Goal: Information Seeking & Learning: Learn about a topic

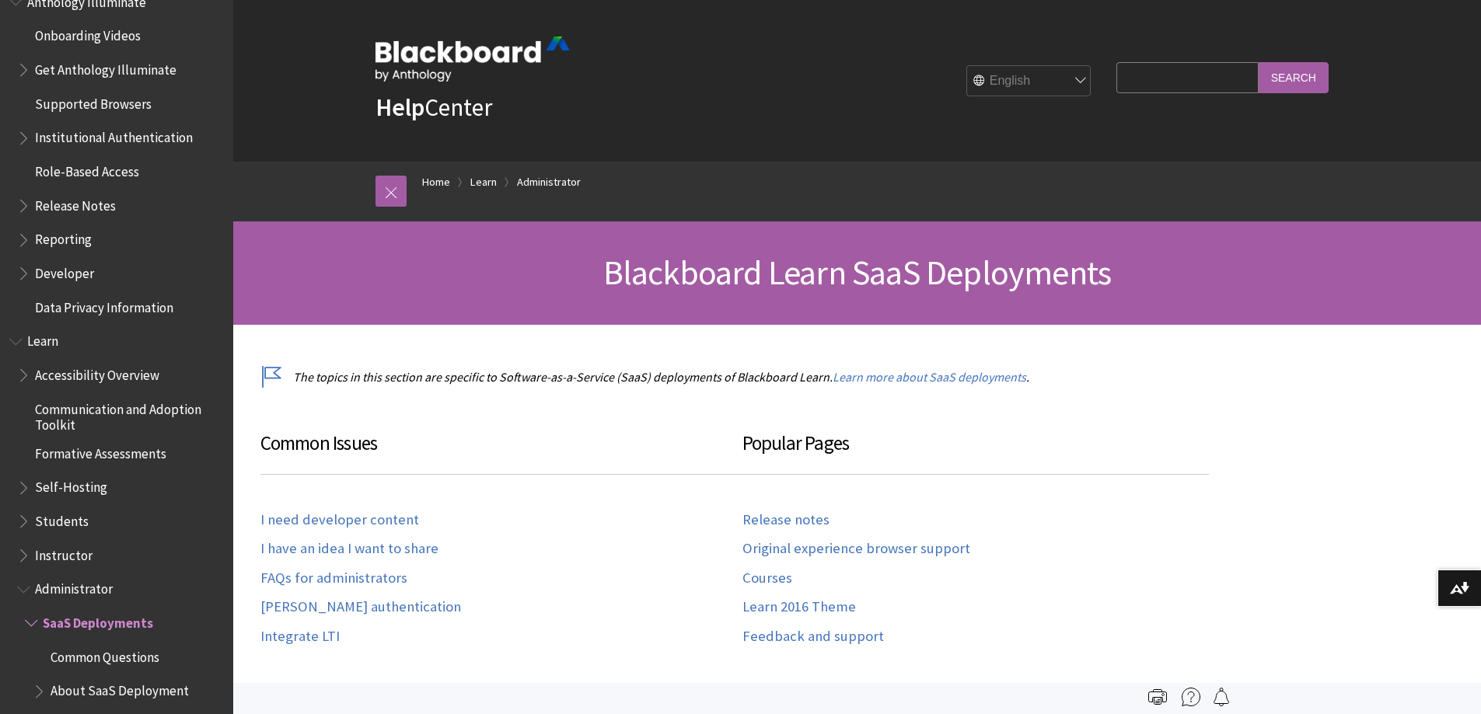
scroll to position [977, 0]
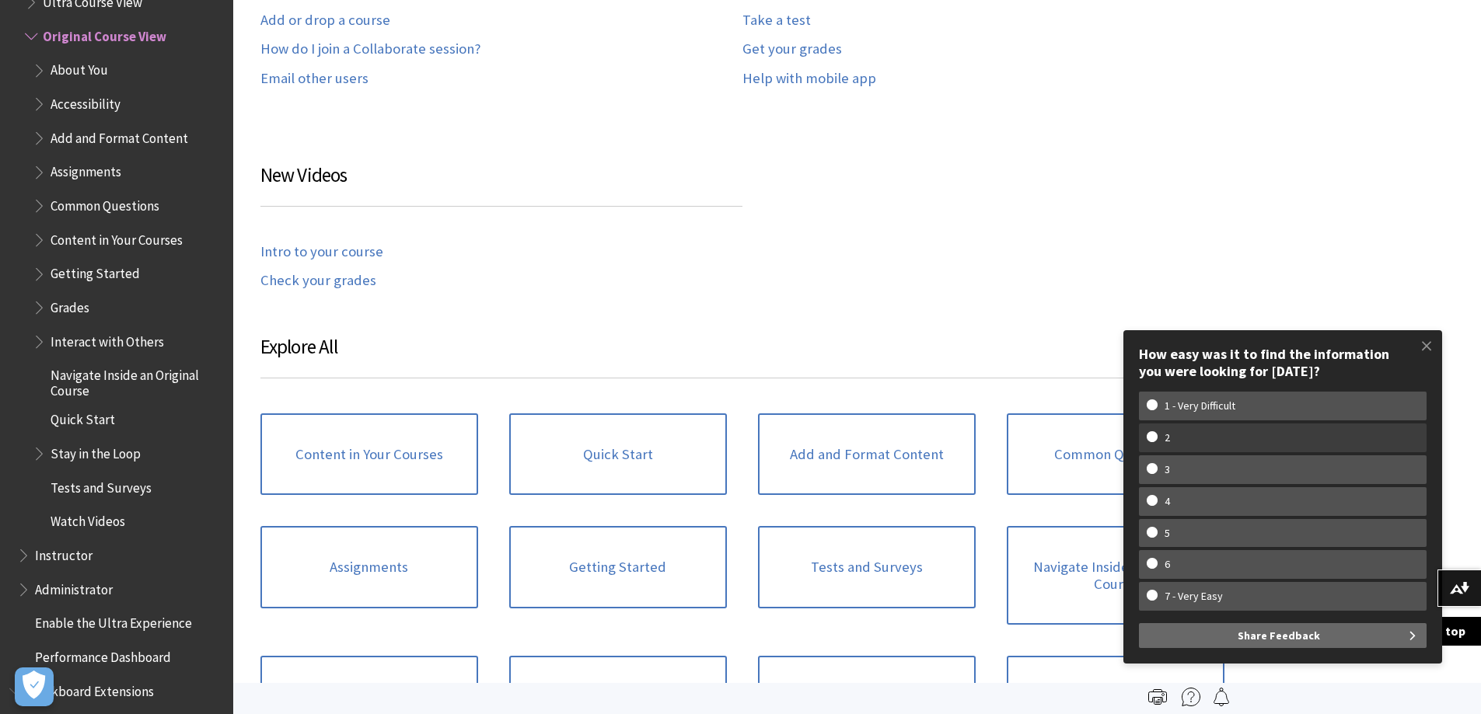
scroll to position [1323, 0]
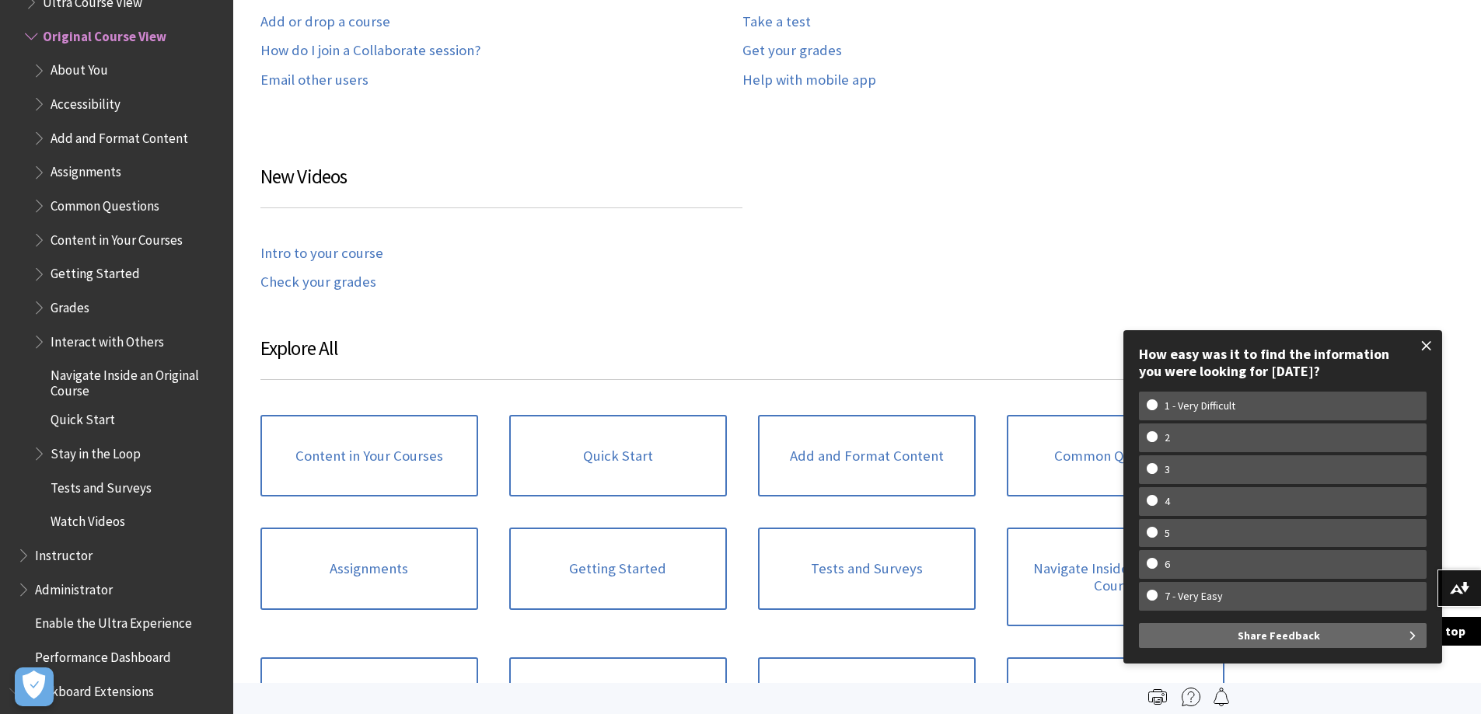
click at [1423, 346] on span at bounding box center [1426, 346] width 33 height 33
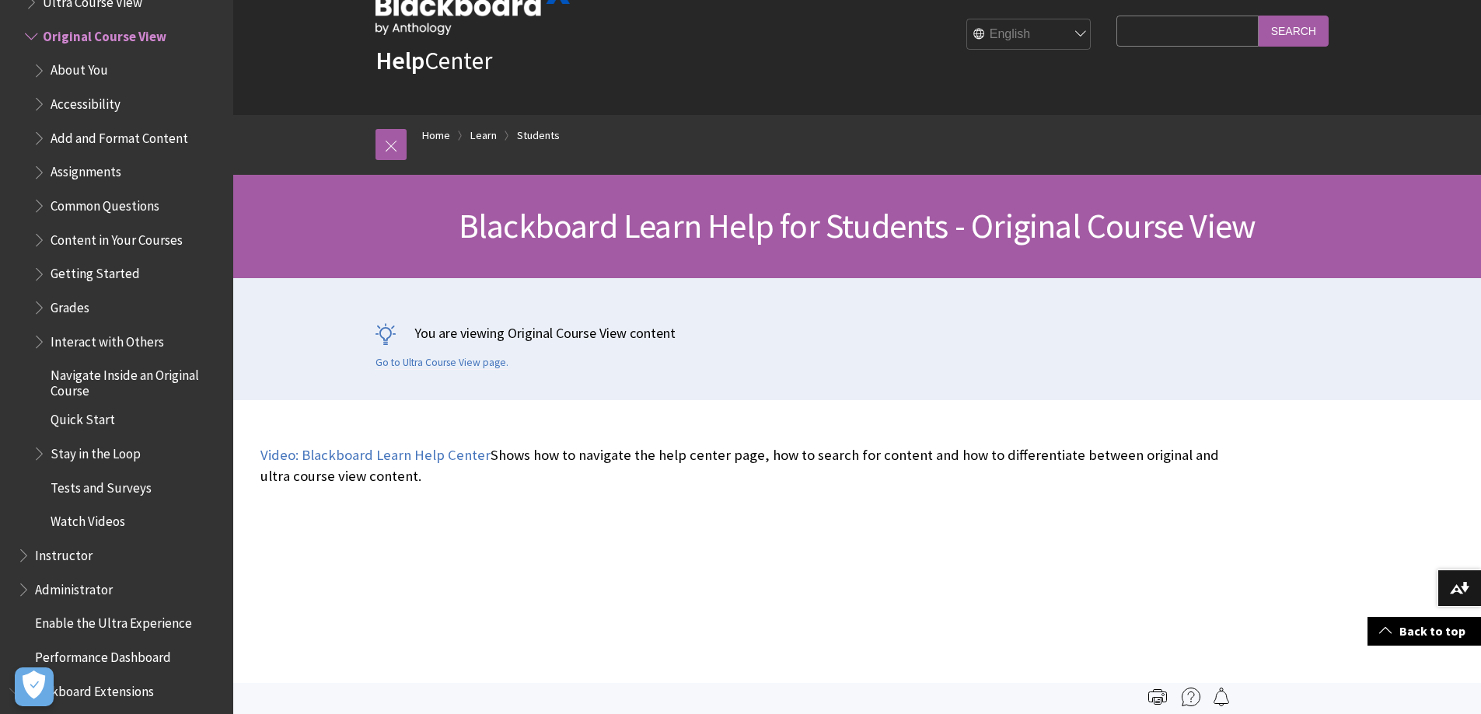
scroll to position [0, 0]
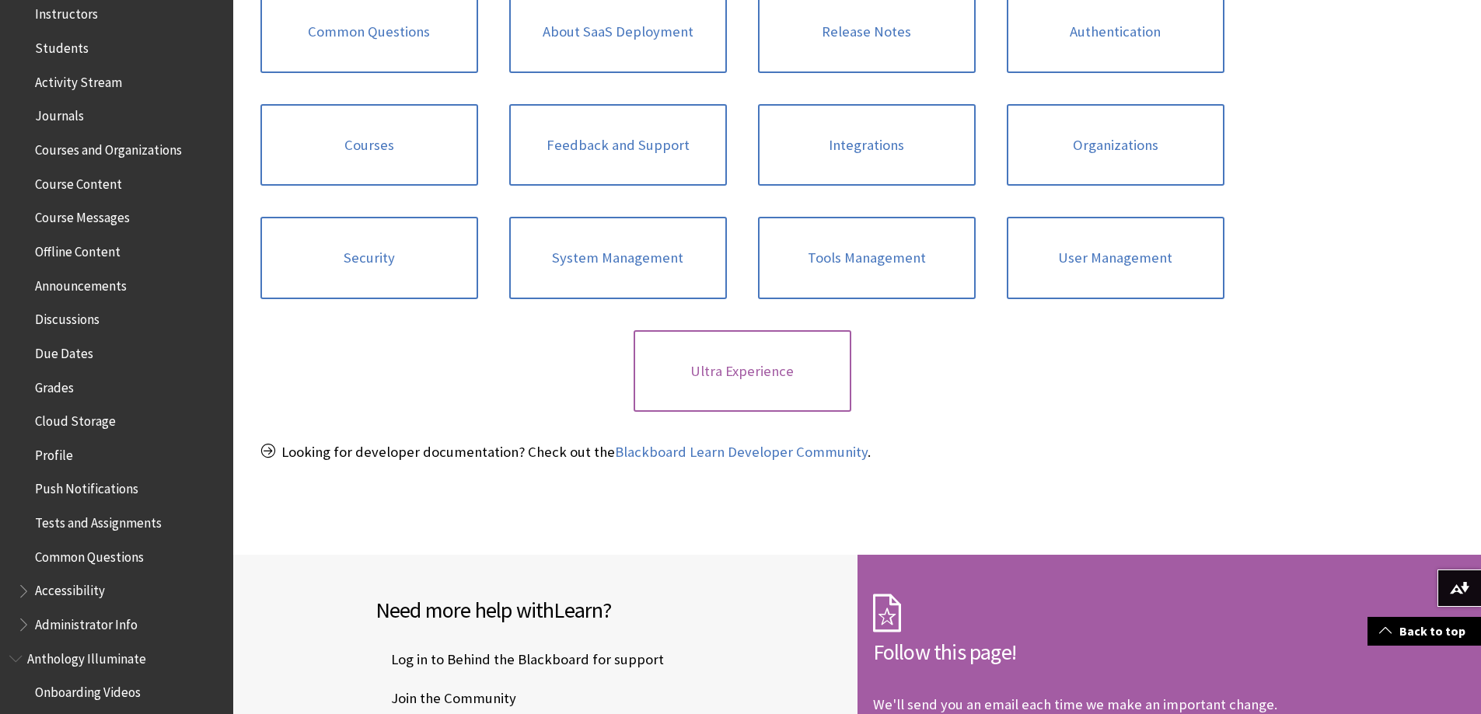
scroll to position [777, 0]
click at [865, 140] on link "Integrations" at bounding box center [867, 146] width 218 height 82
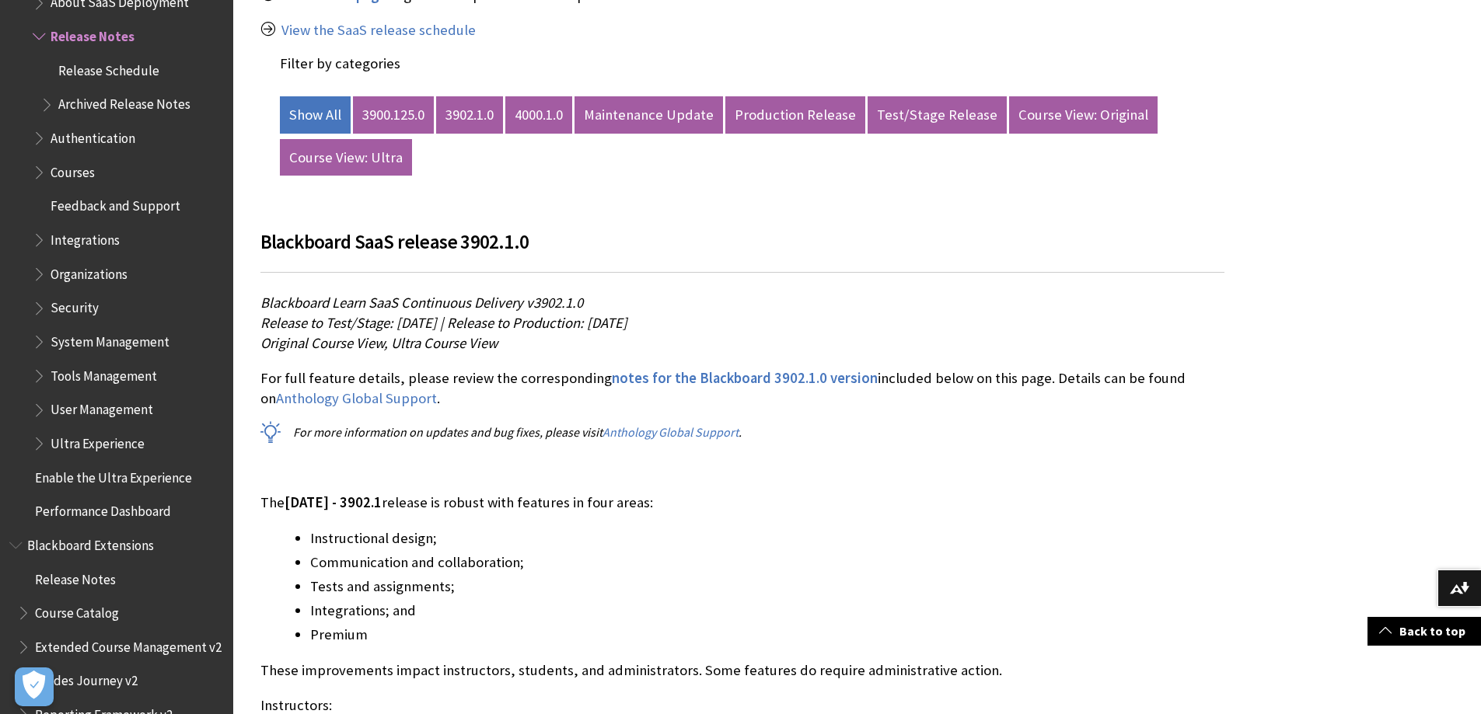
scroll to position [855, 0]
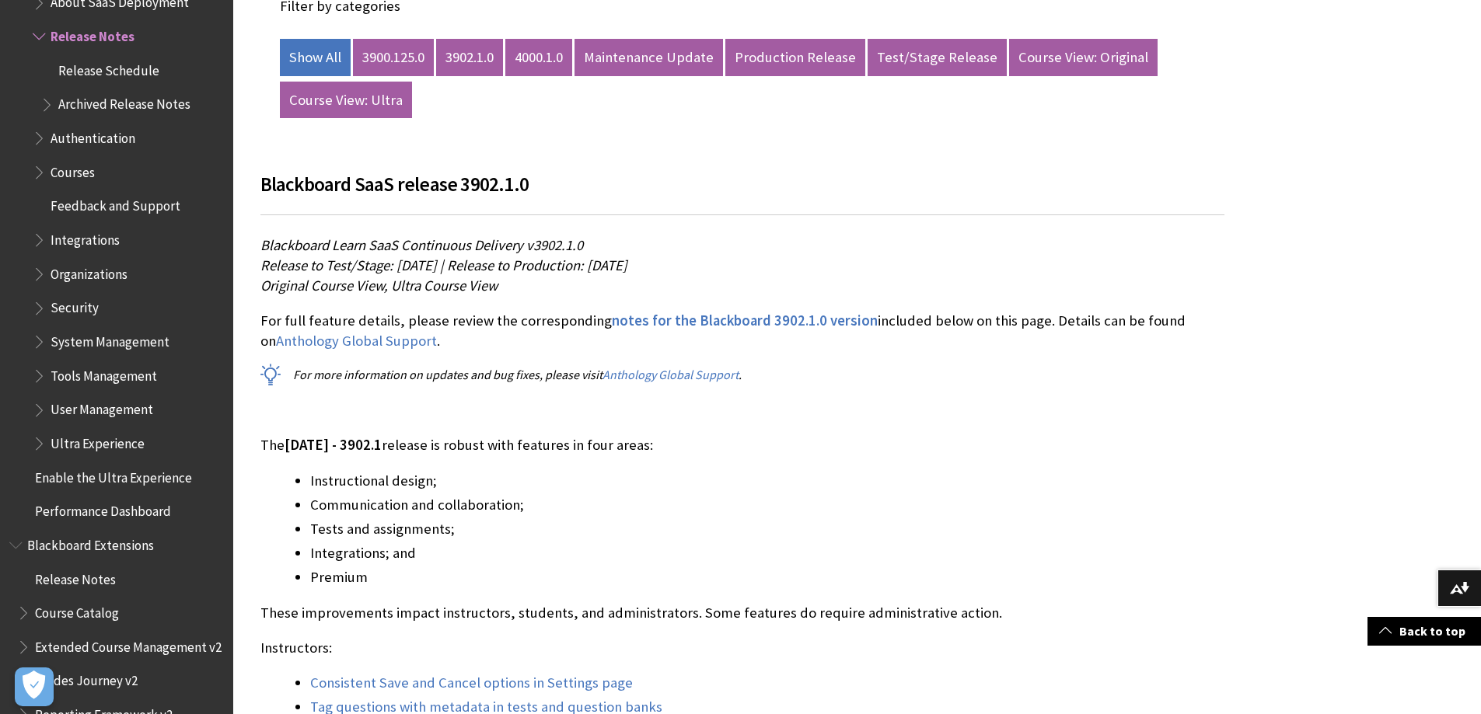
drag, startPoint x: 862, startPoint y: 270, endPoint x: 382, endPoint y: 260, distance: 480.5
click at [346, 247] on p "Blackboard Learn SaaS Continuous Delivery v3902.1.0 Release to Test/Stage: Tues…" at bounding box center [742, 266] width 964 height 61
click at [952, 294] on p "Blackboard Learn SaaS Continuous Delivery v3902.1.0 Release to Test/Stage: Tues…" at bounding box center [742, 266] width 964 height 61
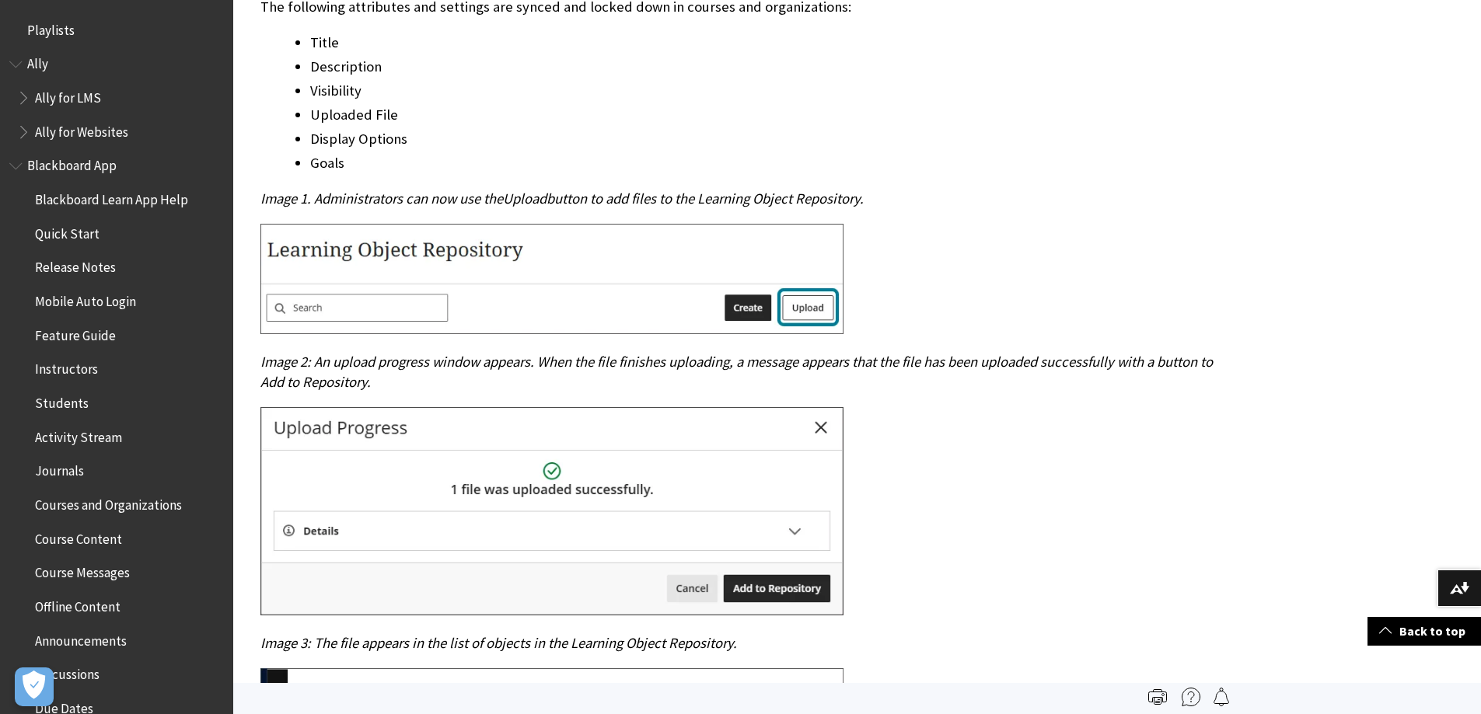
scroll to position [2021, 0]
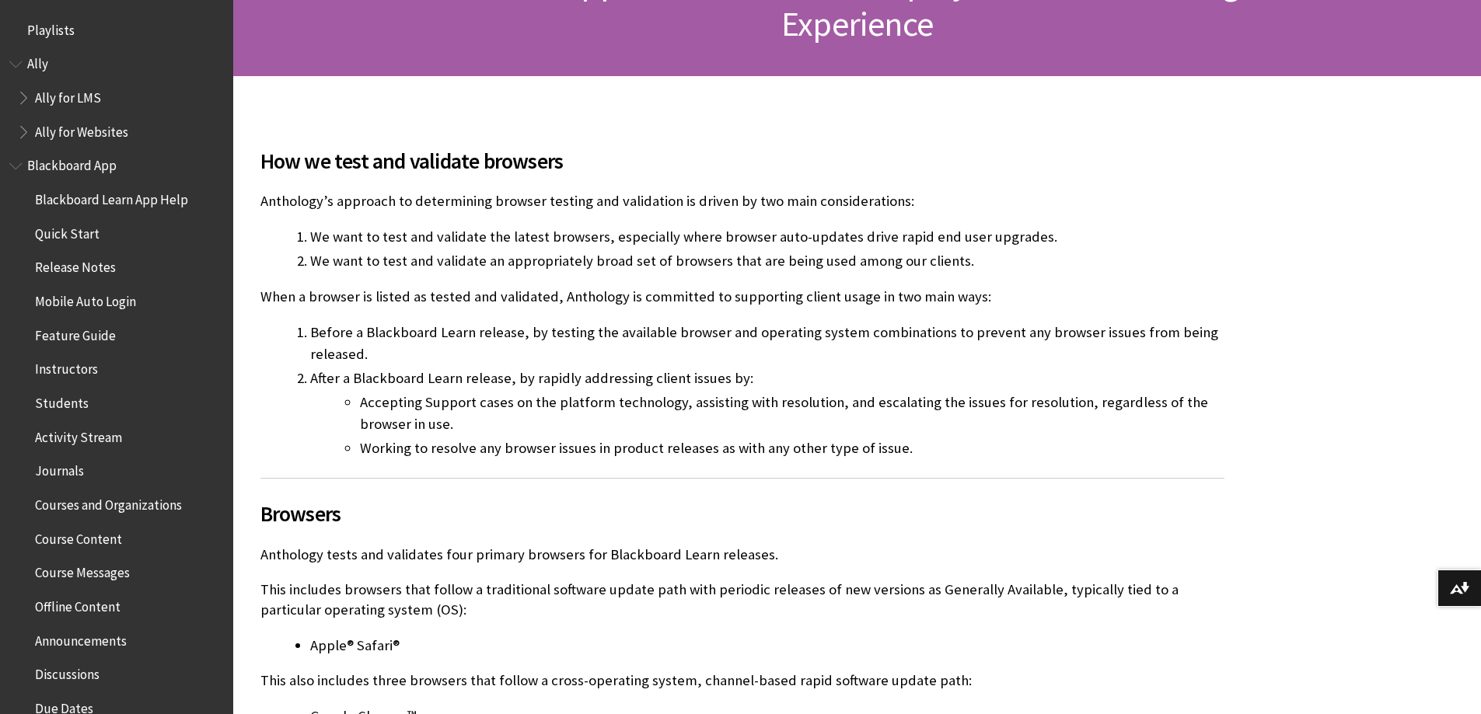
scroll to position [311, 0]
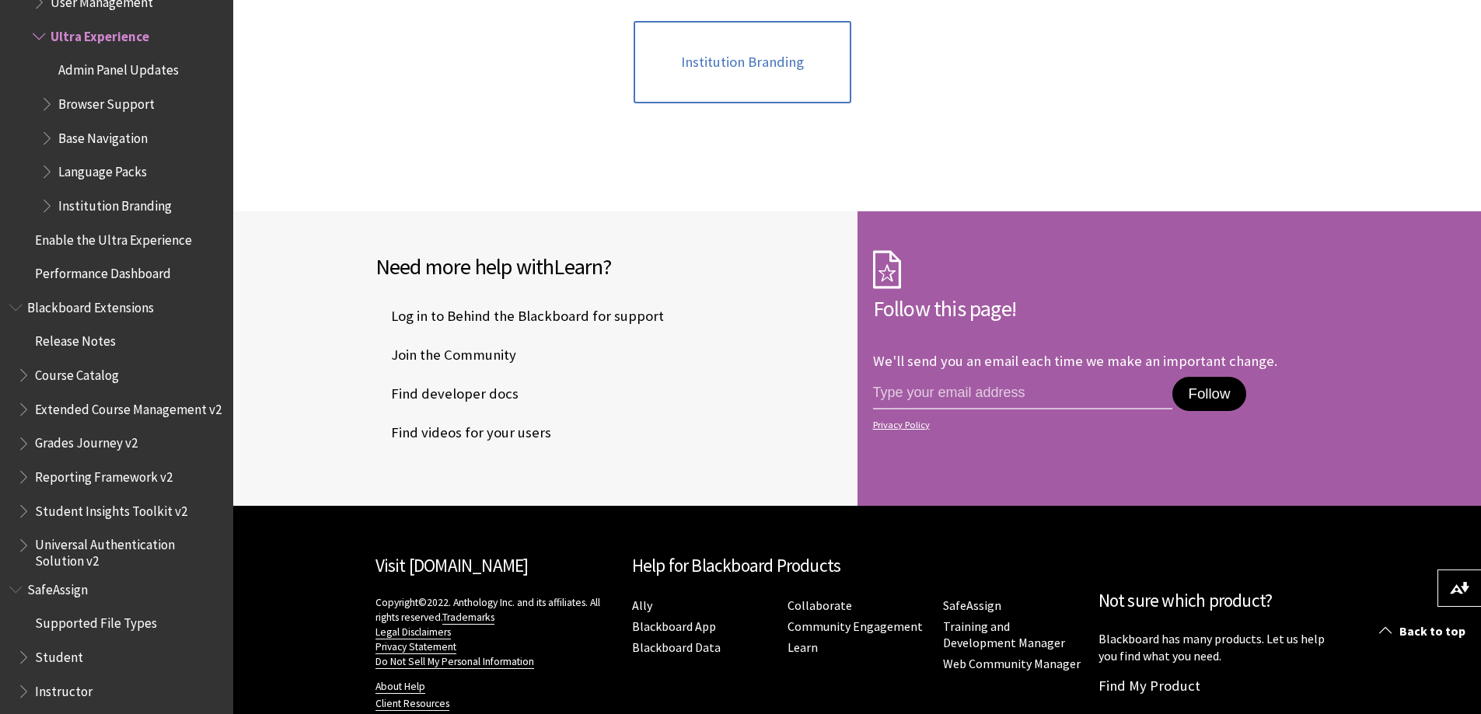
scroll to position [1866, 0]
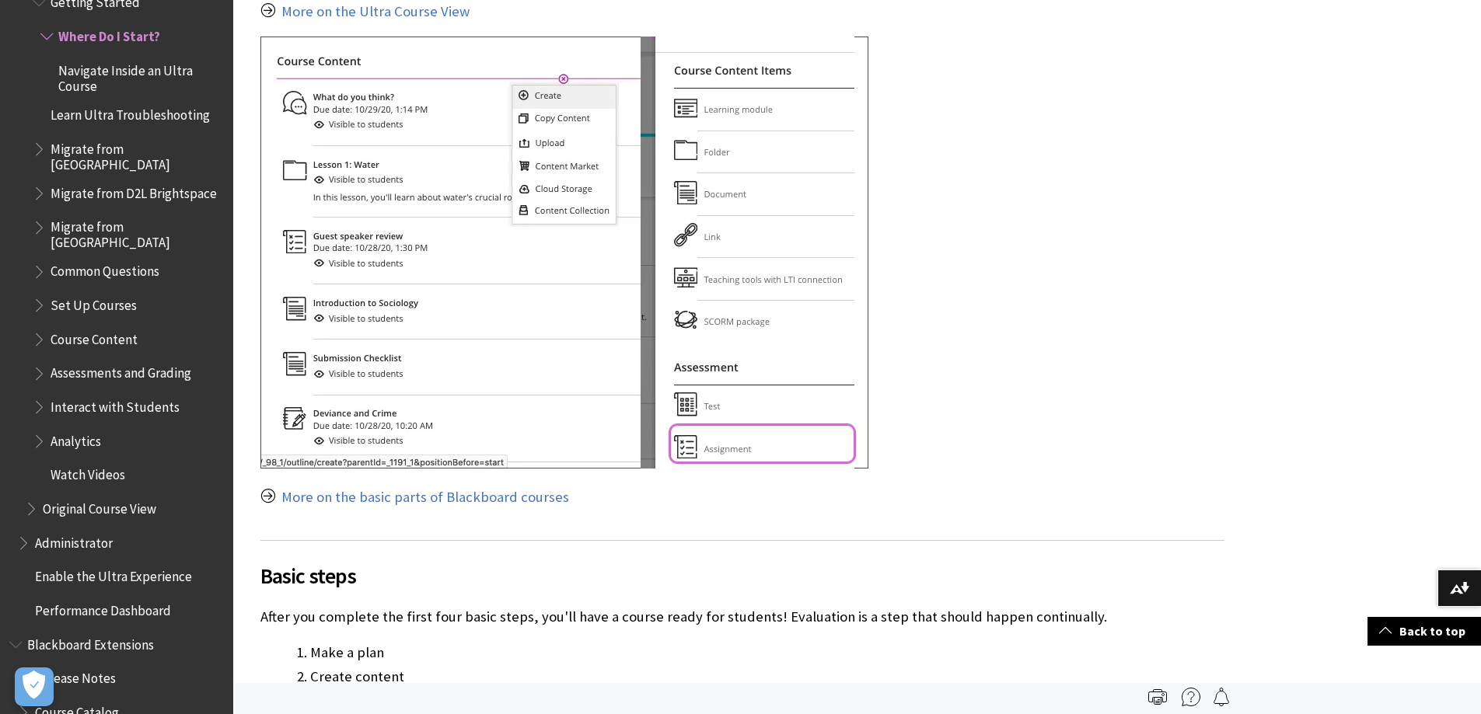
scroll to position [2876, 0]
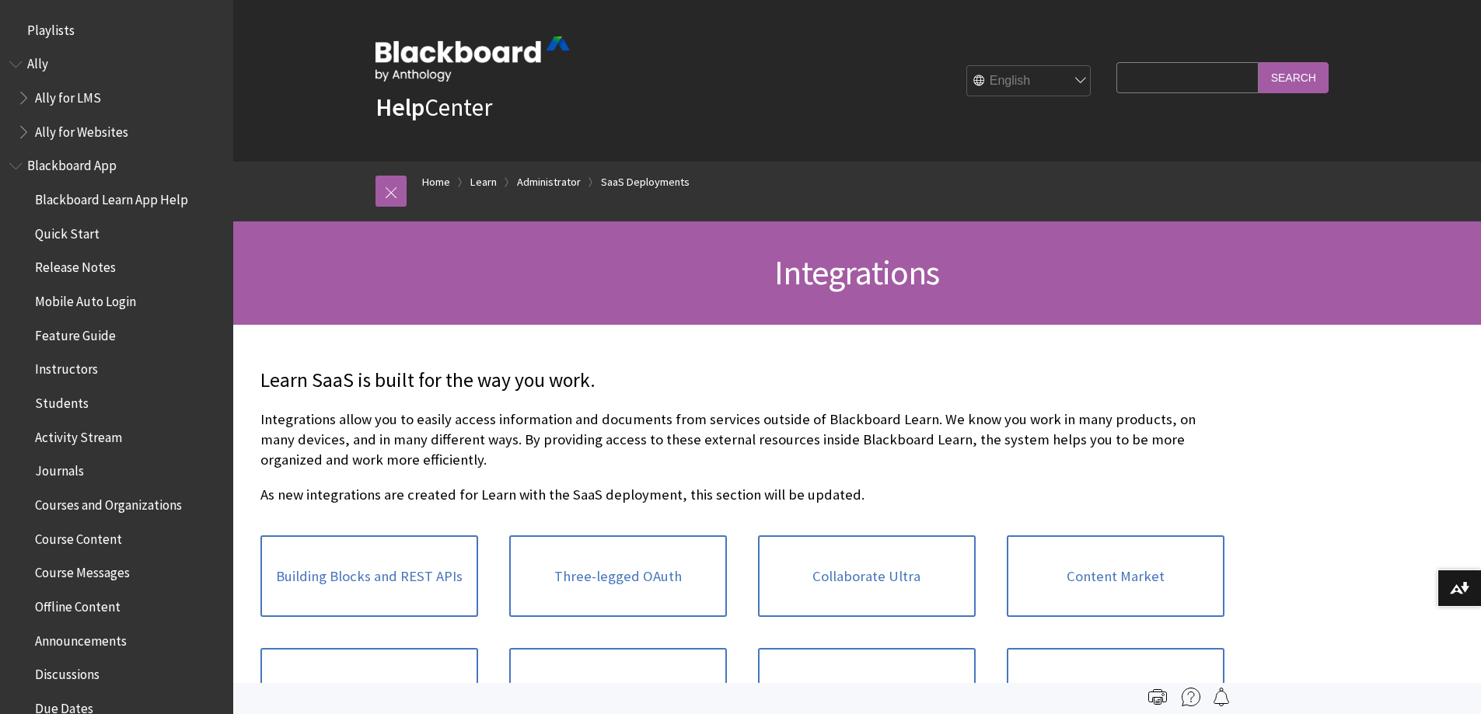
click at [15, 163] on span "Book outline for Blackboard App Help" at bounding box center [17, 162] width 16 height 19
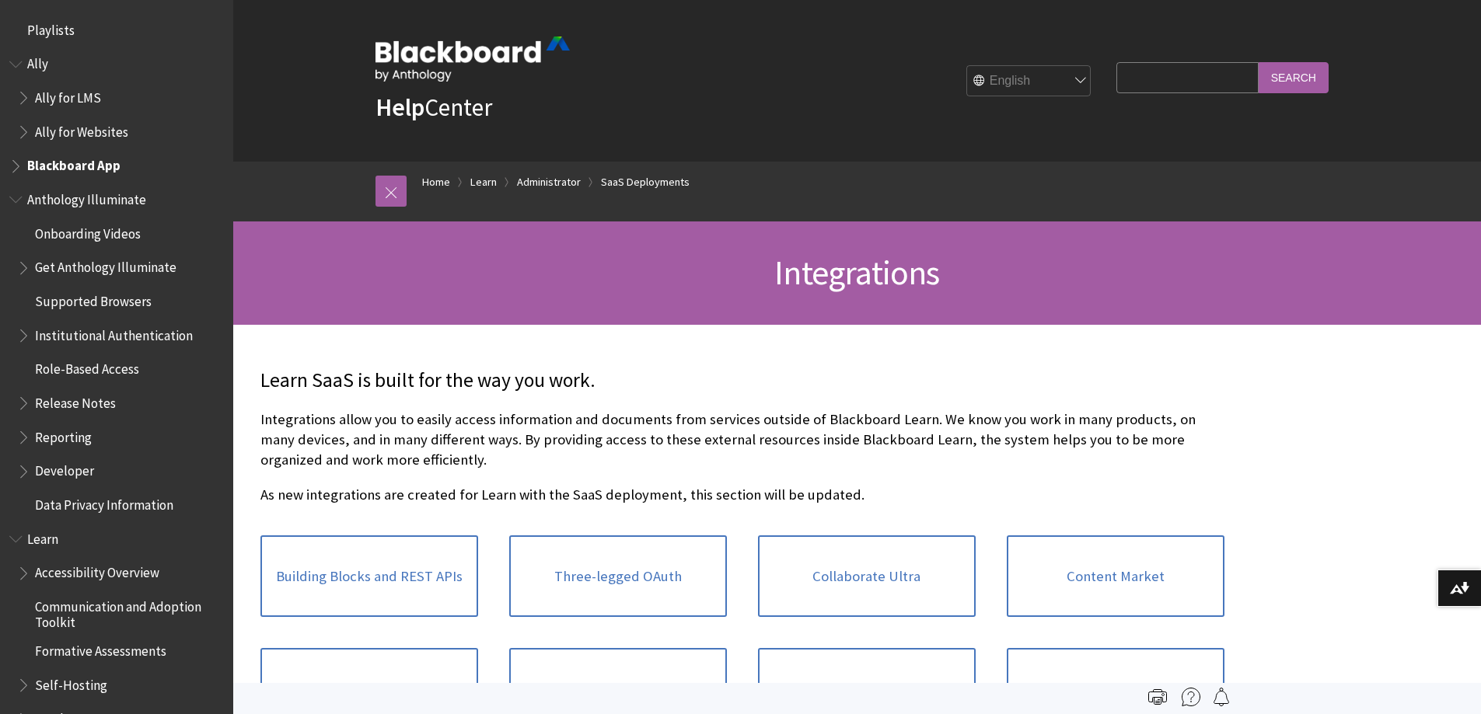
click at [13, 163] on span "Book outline for Blackboard App Help" at bounding box center [17, 162] width 16 height 19
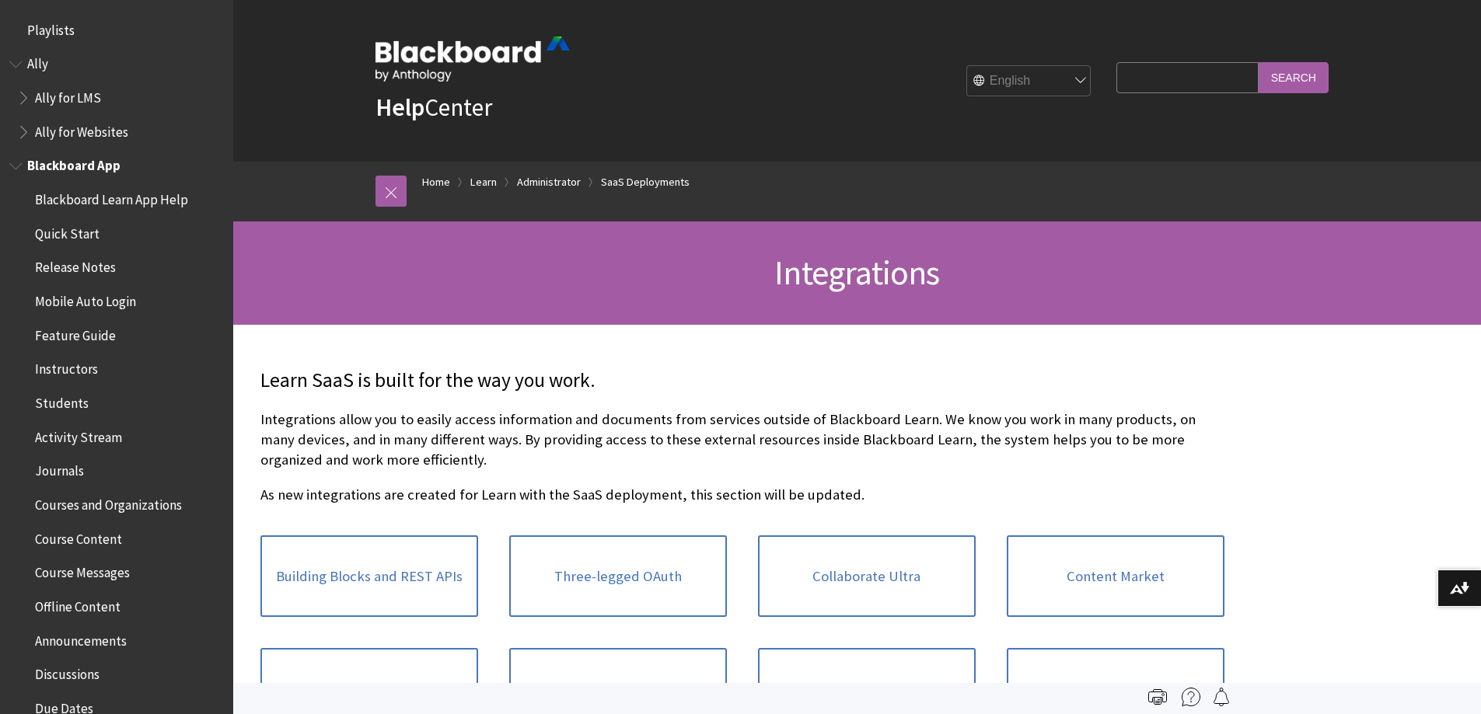
click at [61, 161] on span "Blackboard App" at bounding box center [73, 163] width 93 height 21
click at [79, 337] on span "Feature Guide" at bounding box center [75, 333] width 81 height 21
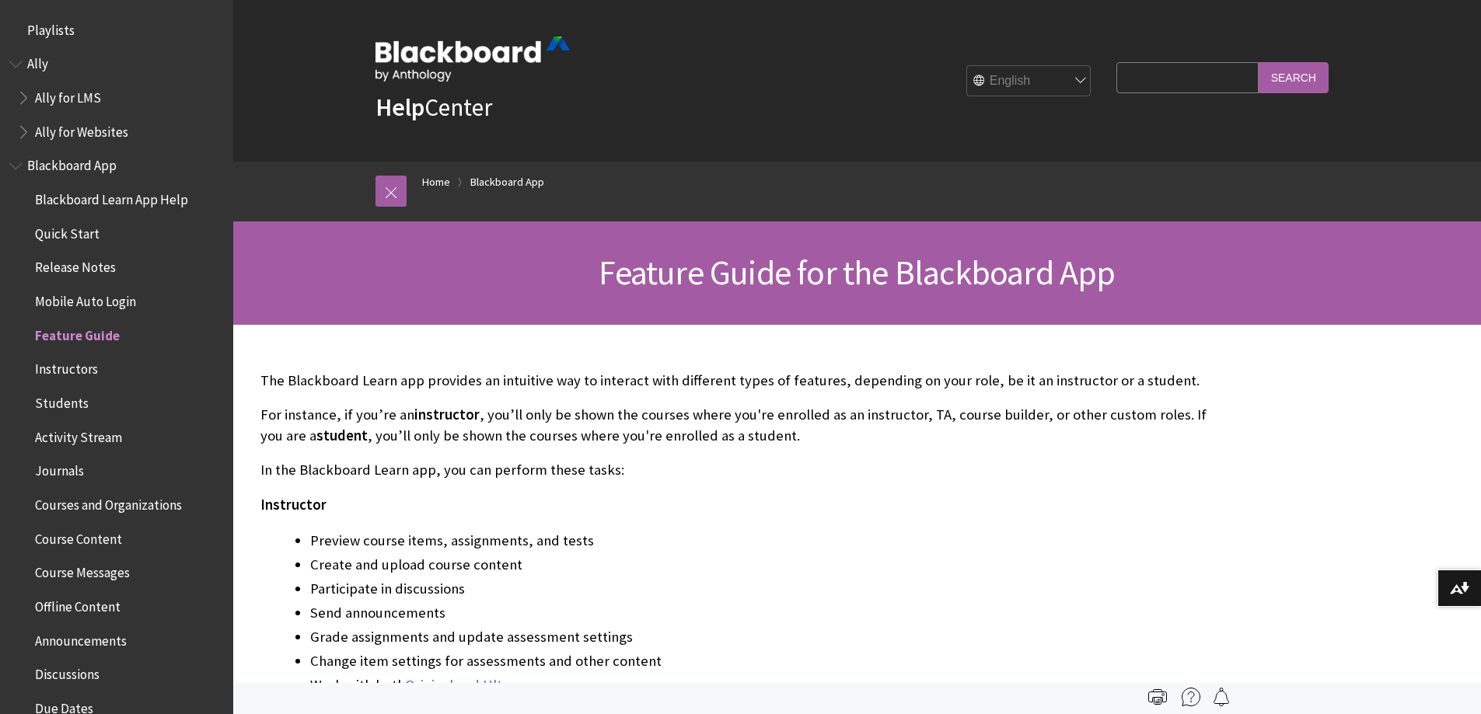
click at [1182, 74] on input "Search Query" at bounding box center [1186, 77] width 141 height 30
type input "communitiews"
click at [1259, 62] on input "Search" at bounding box center [1294, 77] width 70 height 30
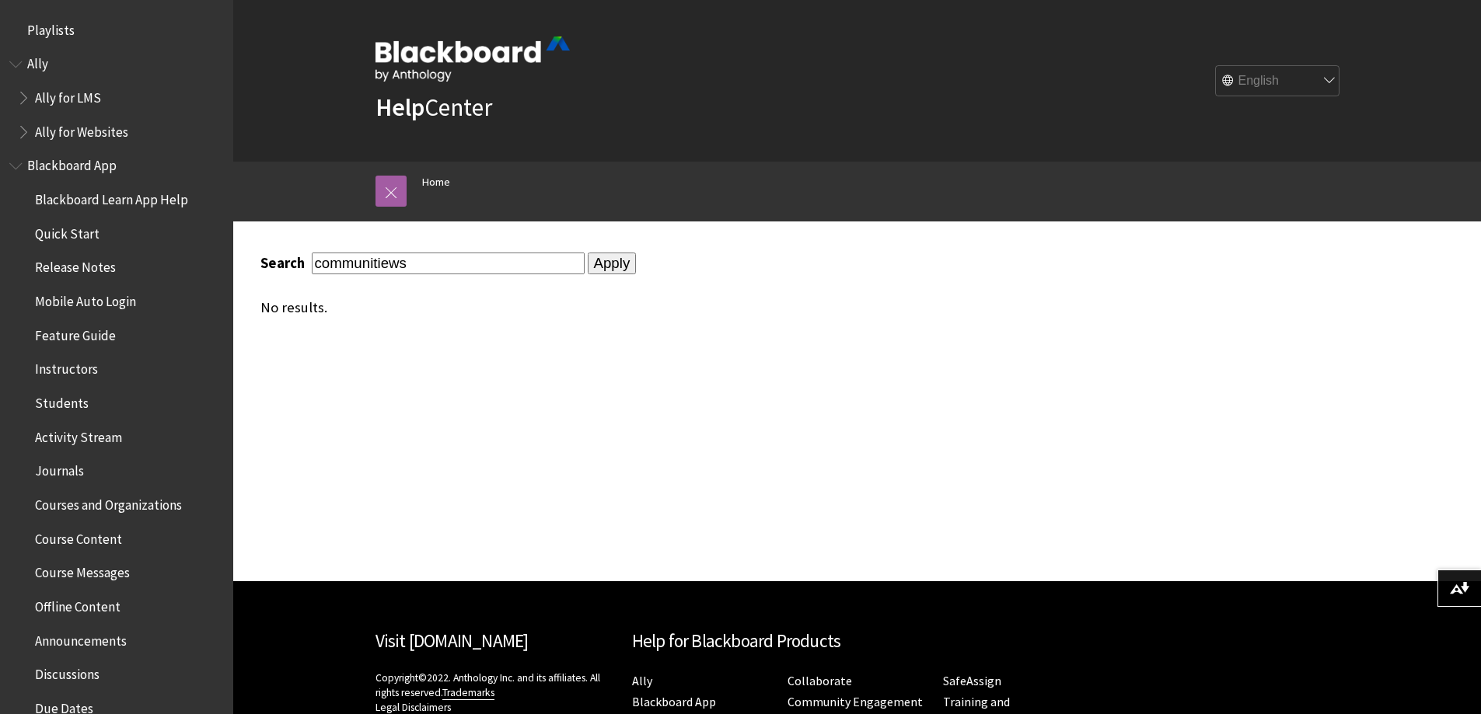
click at [396, 264] on input "communitiews" at bounding box center [448, 263] width 273 height 21
type input "communities"
click at [588, 253] on input "Apply" at bounding box center [612, 264] width 49 height 22
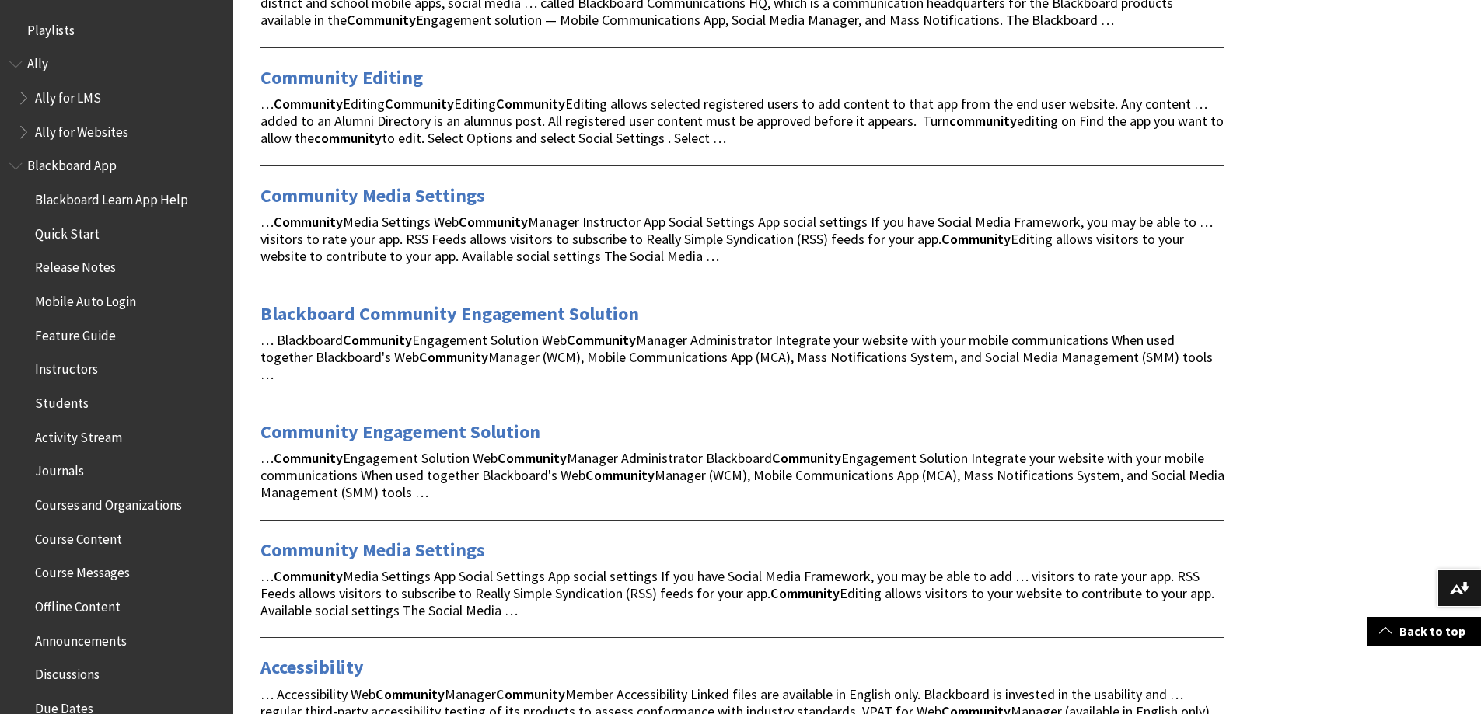
scroll to position [2021, 0]
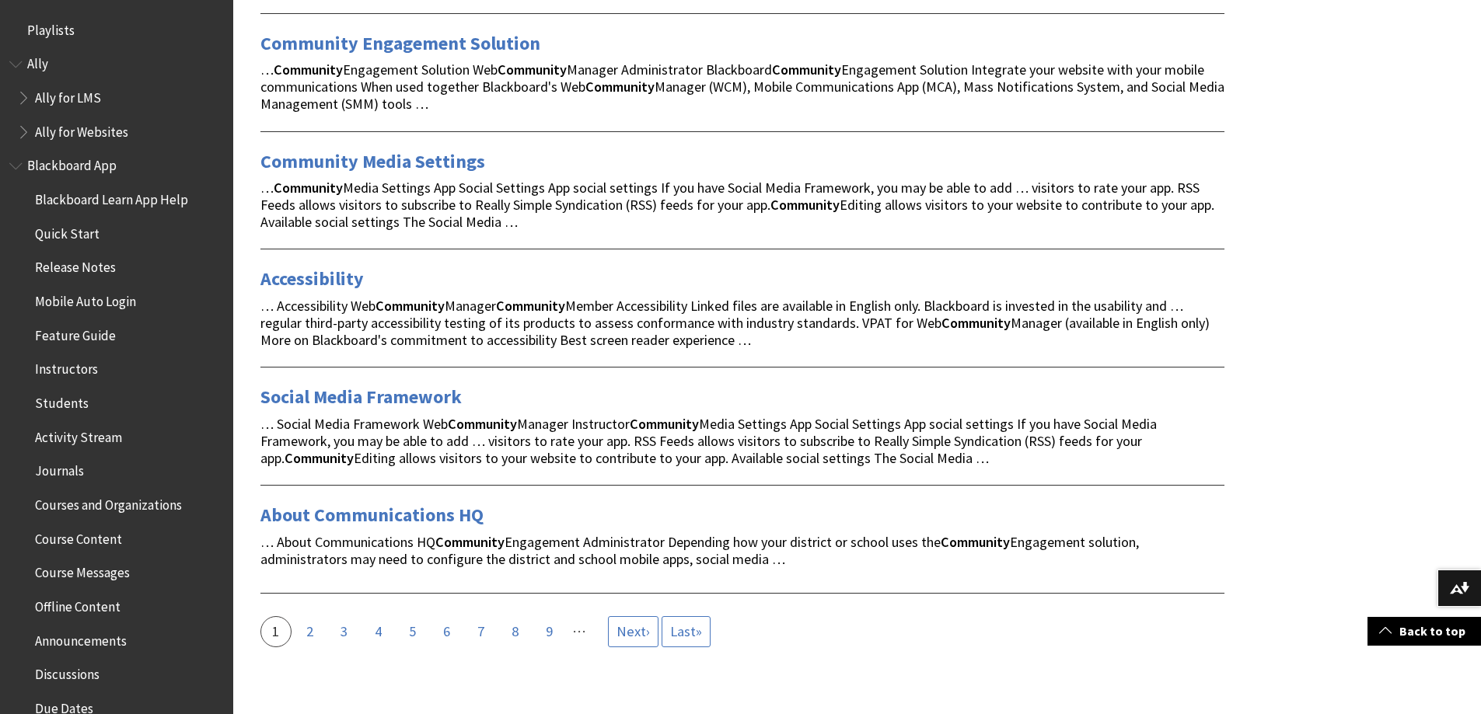
click at [95, 514] on span "Courses and Organizations" at bounding box center [120, 505] width 207 height 26
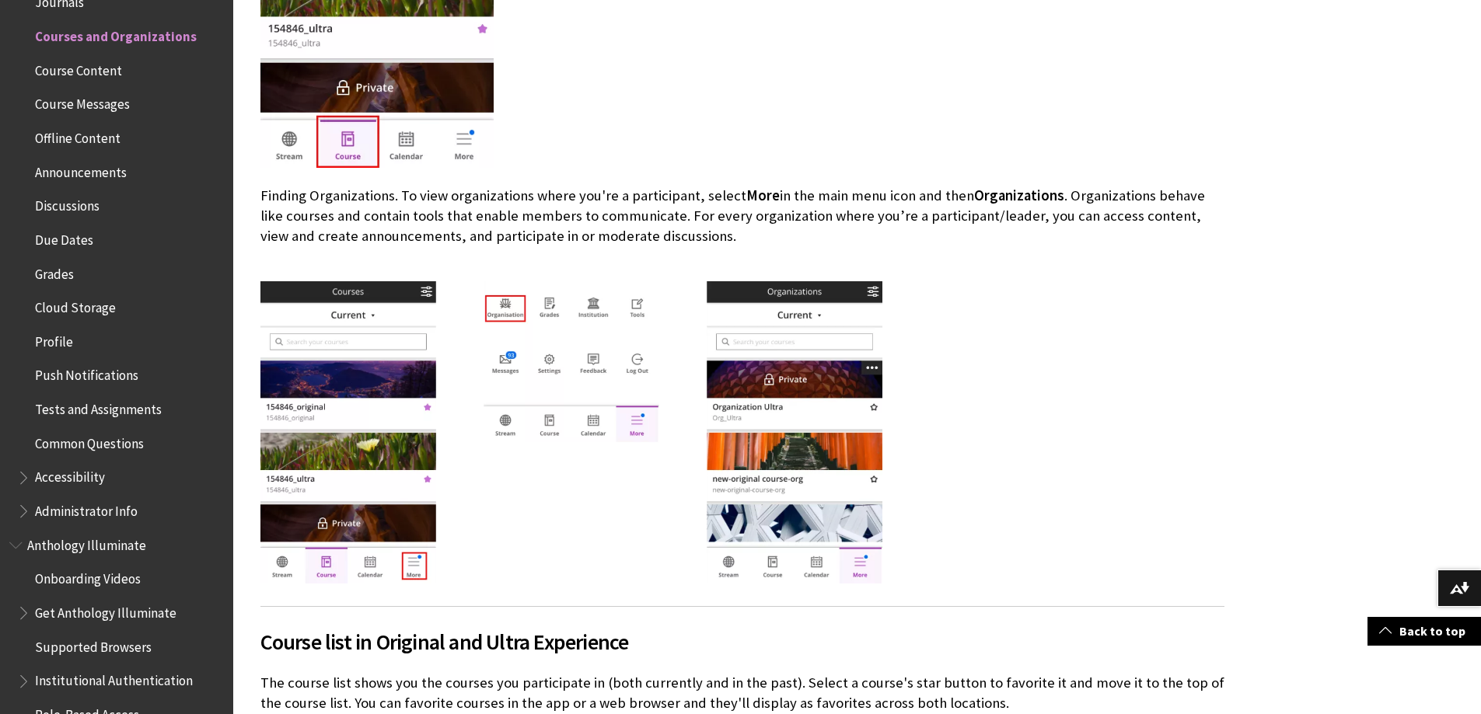
scroll to position [855, 0]
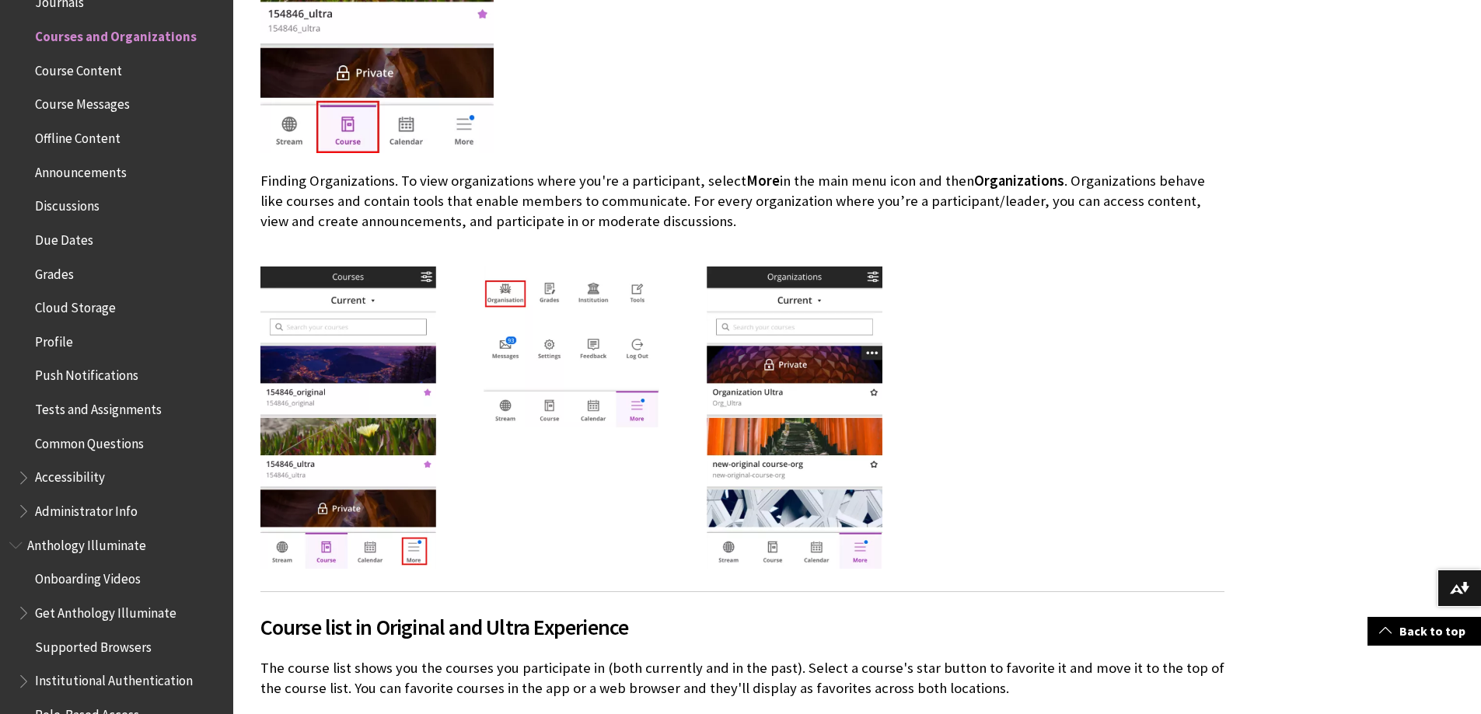
click at [1078, 298] on div at bounding box center [742, 420] width 964 height 306
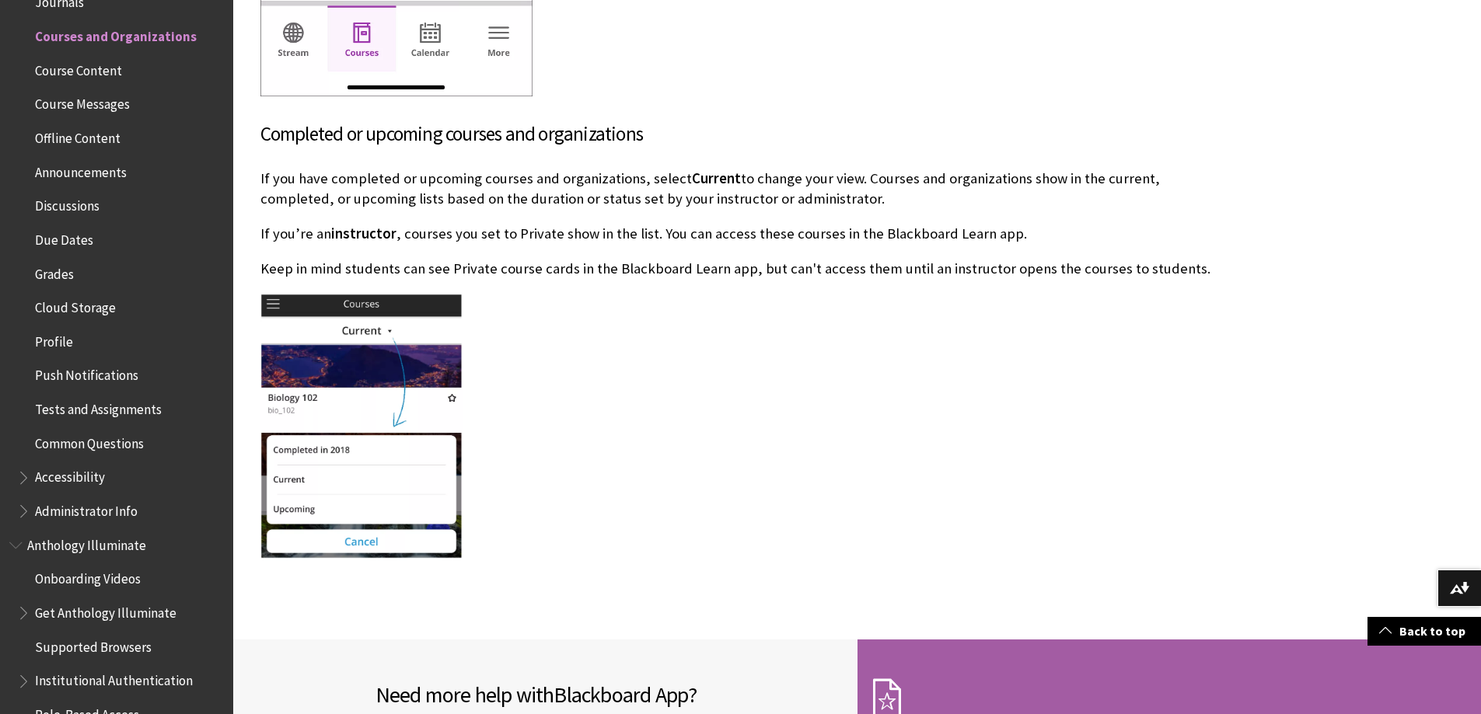
scroll to position [2332, 0]
click at [1045, 332] on div at bounding box center [742, 429] width 964 height 269
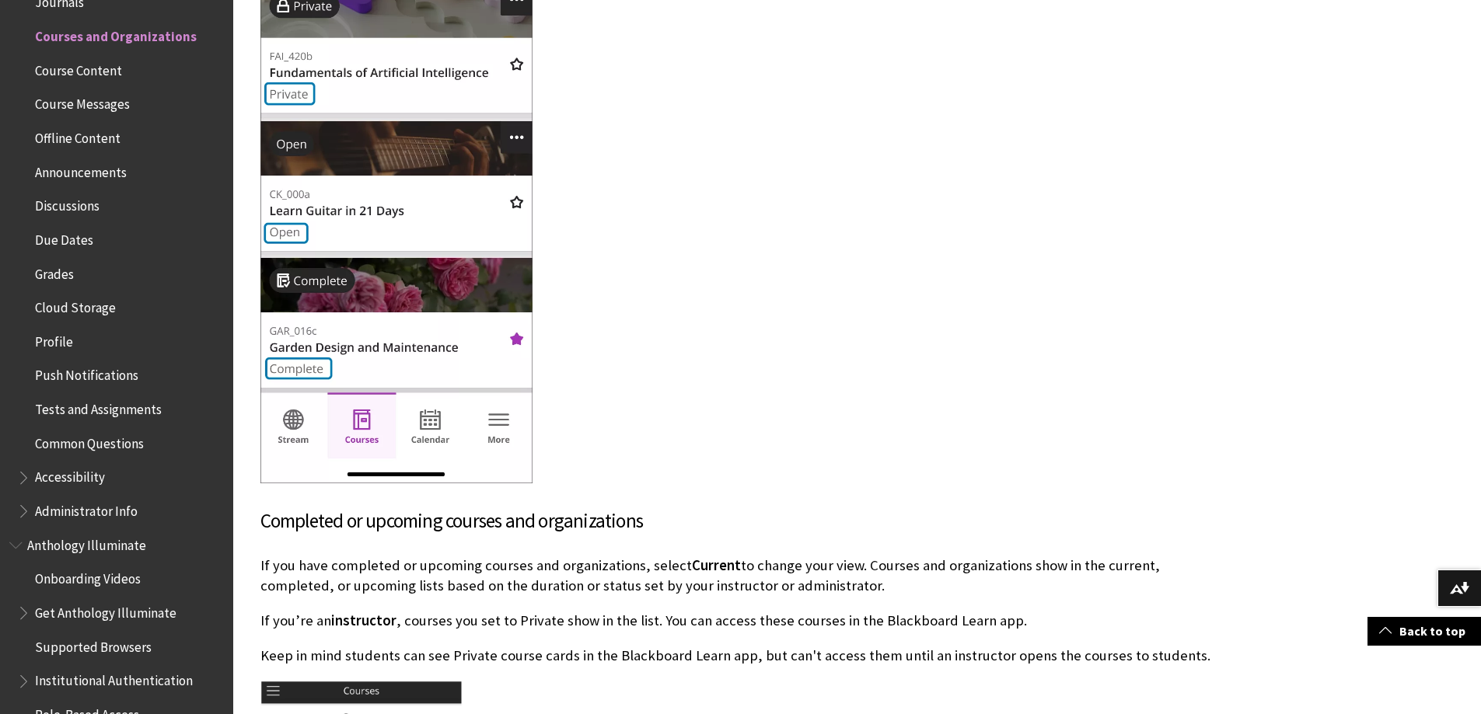
scroll to position [1633, 0]
